Goal: Information Seeking & Learning: Check status

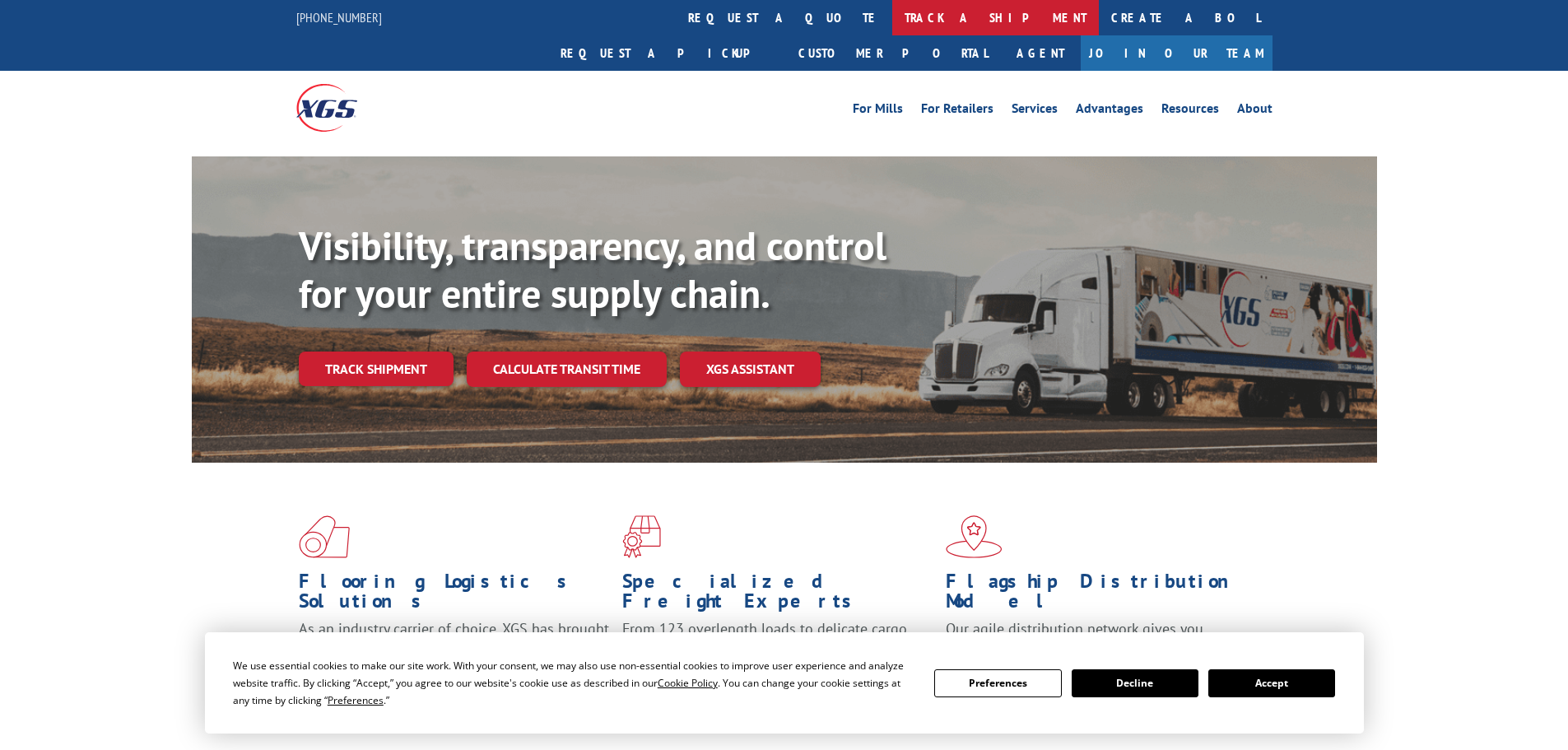
click at [892, 17] on link "track a shipment" at bounding box center [996, 18] width 206 height 35
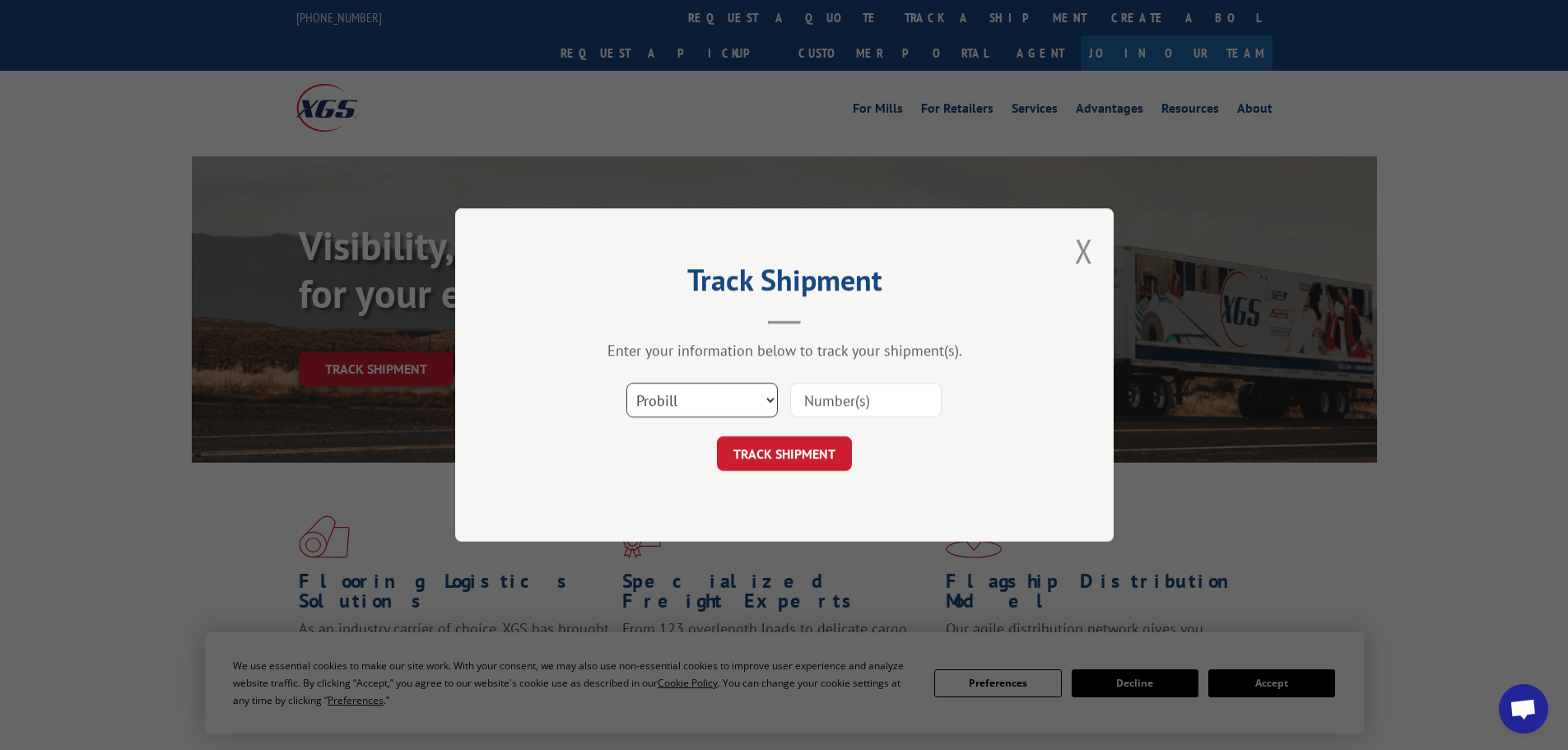
click at [714, 397] on select "Select category... Probill BOL PO" at bounding box center [702, 400] width 152 height 34
select select "bol"
click at [626, 383] on select "Select category... Probill BOL PO" at bounding box center [702, 400] width 152 height 34
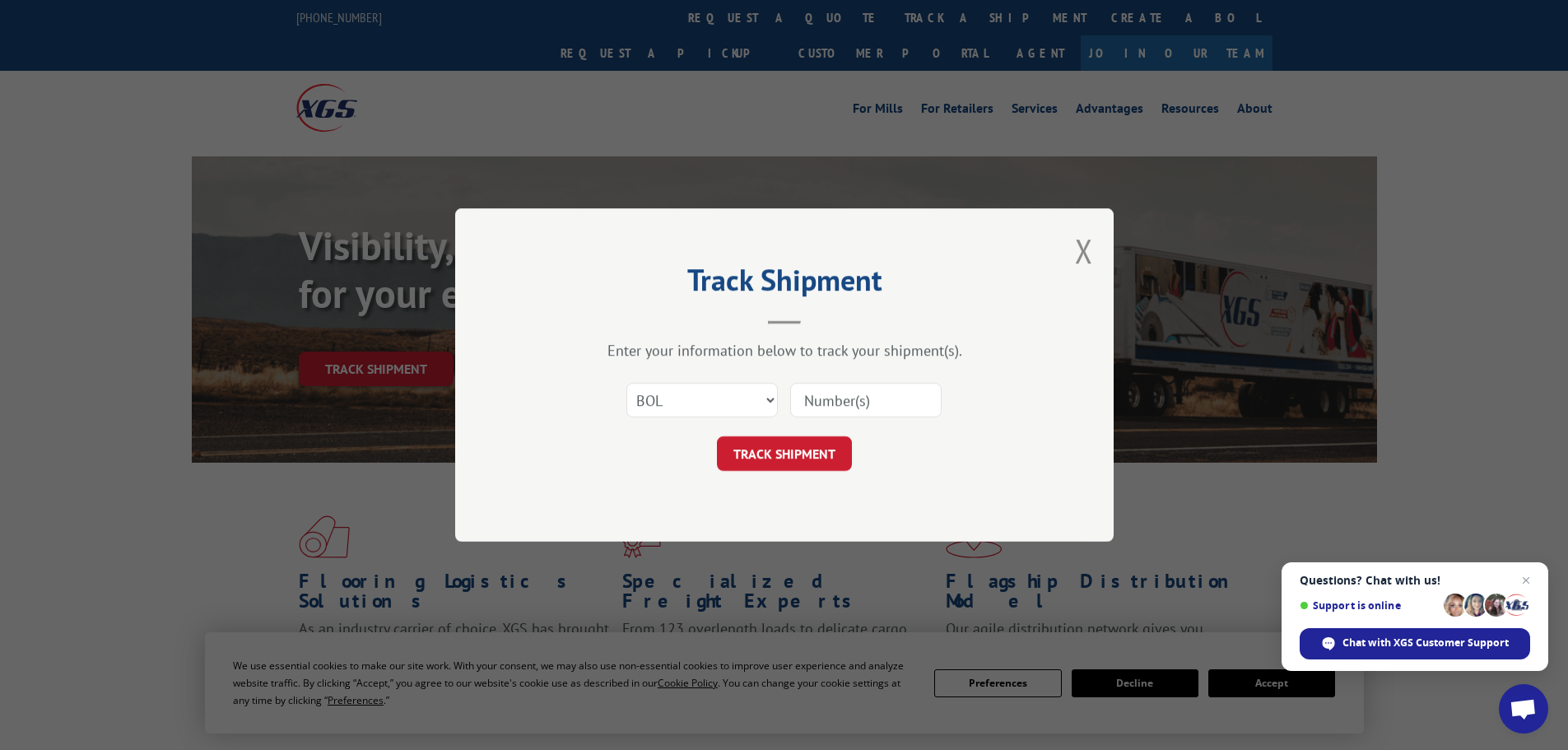
click at [817, 413] on input at bounding box center [866, 400] width 152 height 34
paste input "6013169"
type input "6013169"
click at [773, 455] on button "TRACK SHIPMENT" at bounding box center [784, 454] width 135 height 34
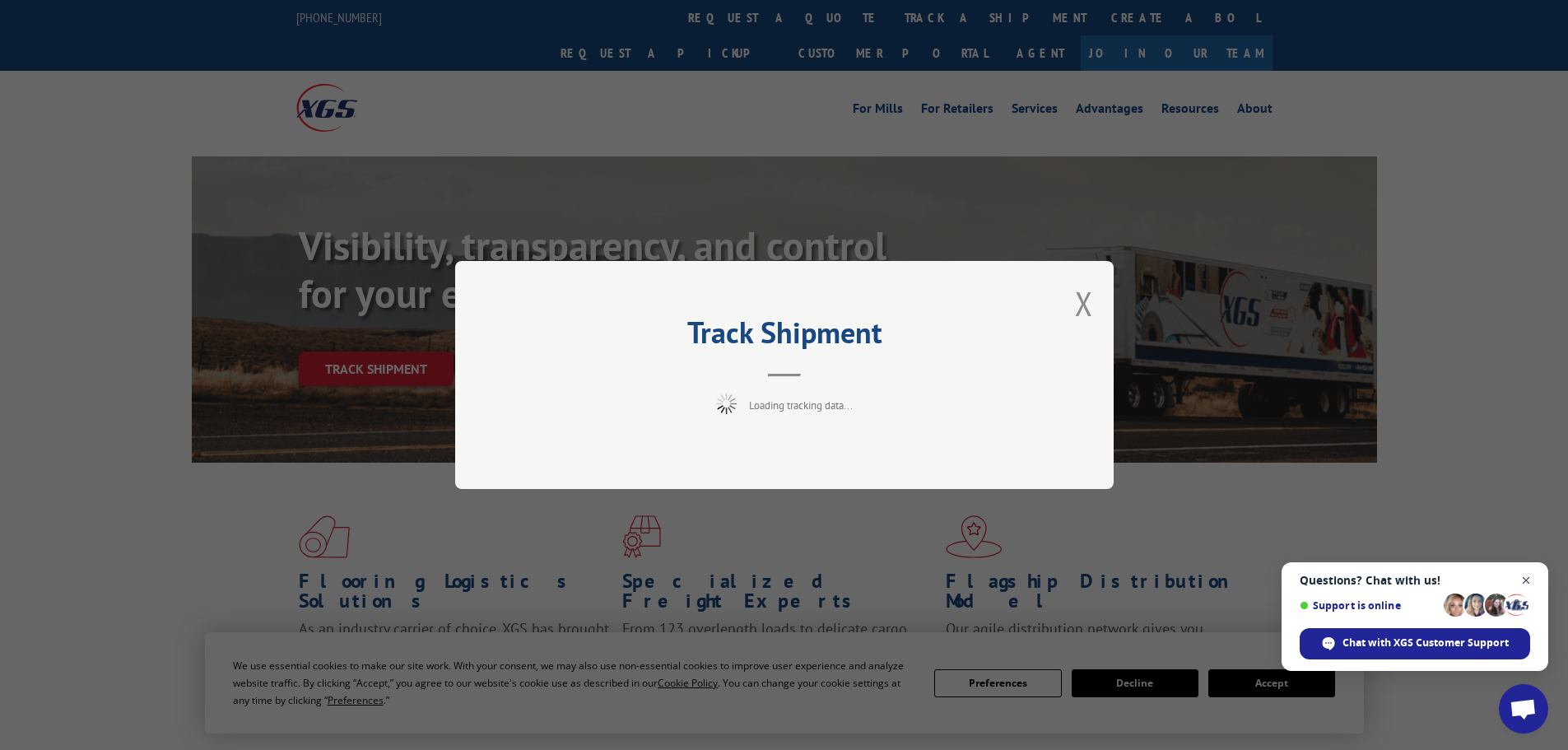
click at [1529, 576] on span "Open chat" at bounding box center [1526, 581] width 20 height 20
